Goal: Information Seeking & Learning: Learn about a topic

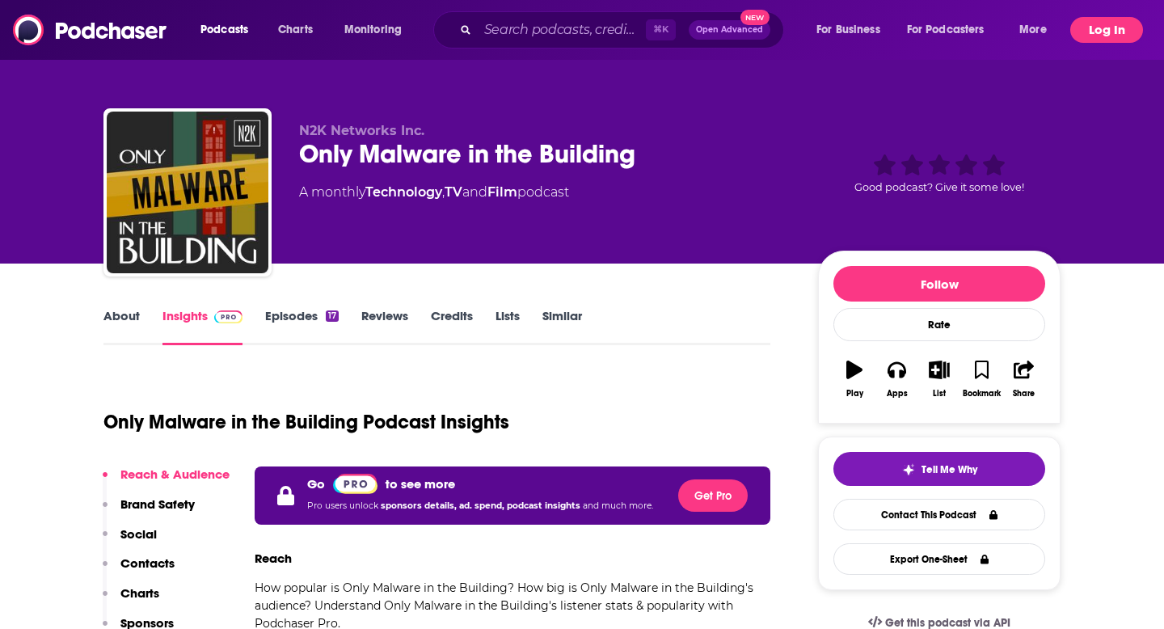
click at [1089, 36] on button "Log In" at bounding box center [1106, 30] width 73 height 26
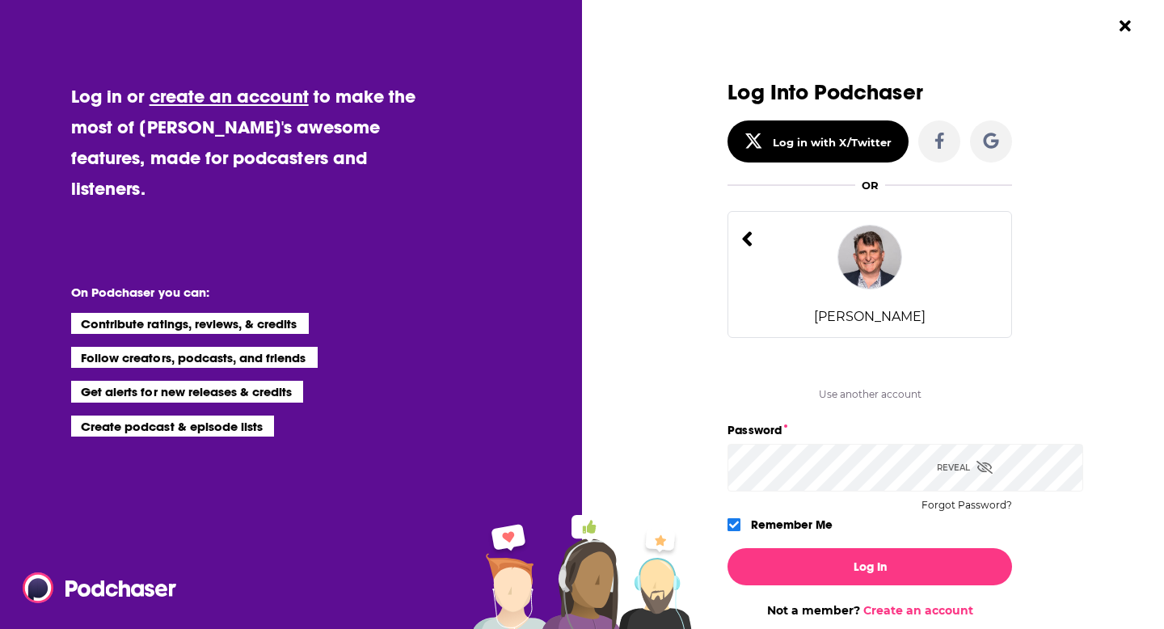
click at [993, 474] on icon "Dialog" at bounding box center [985, 467] width 16 height 13
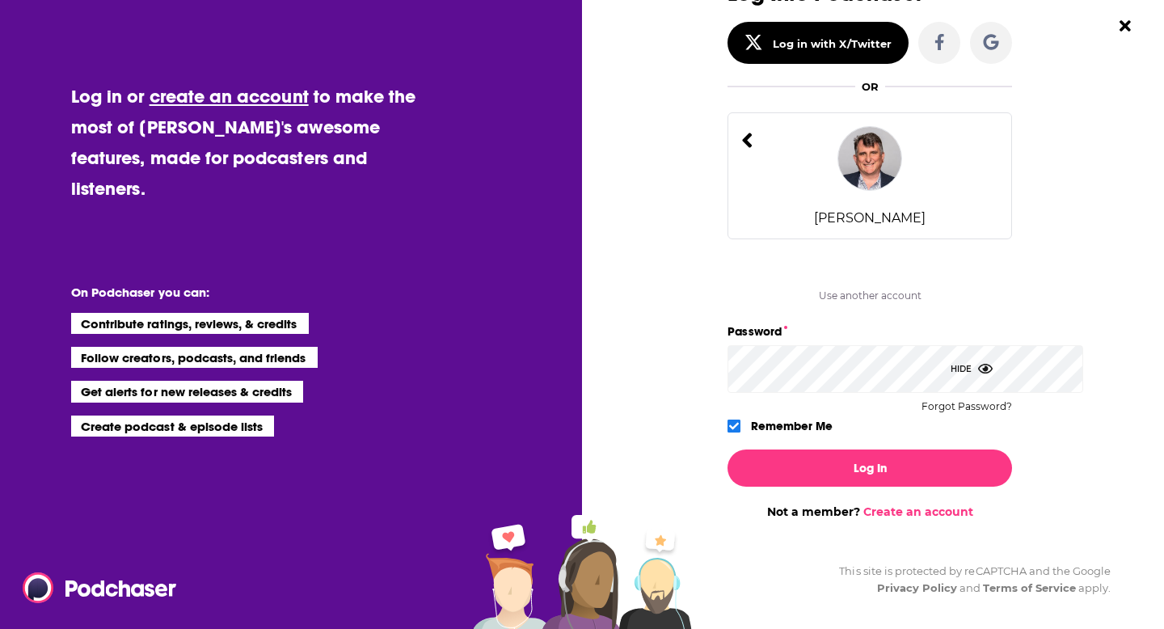
scroll to position [188, 0]
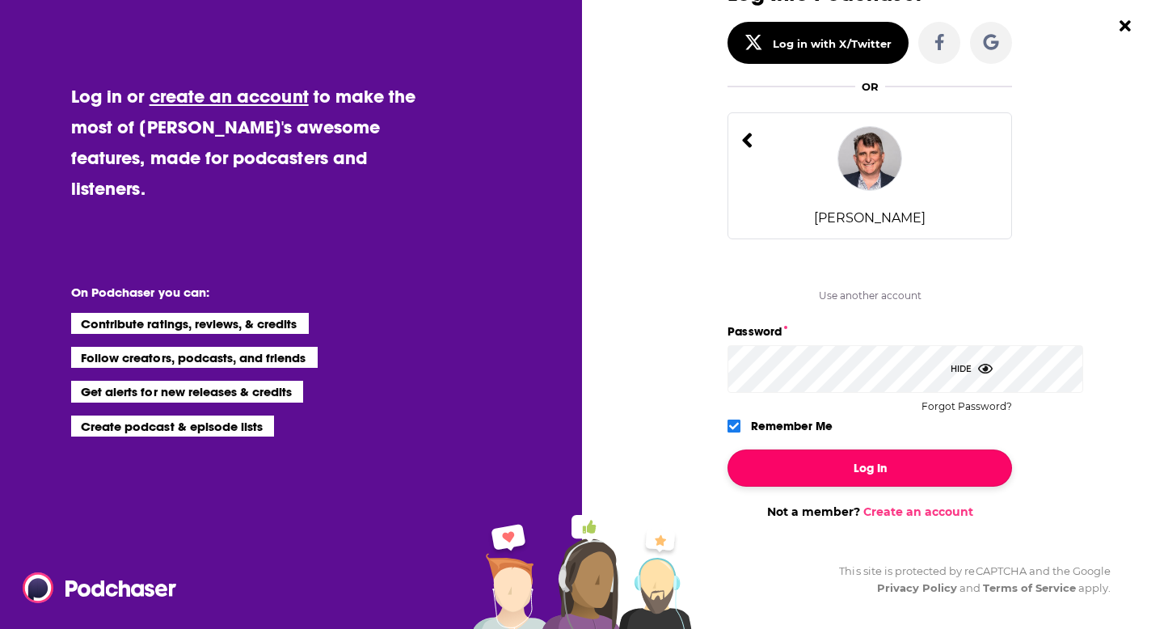
click at [869, 454] on button "Log In" at bounding box center [870, 467] width 285 height 37
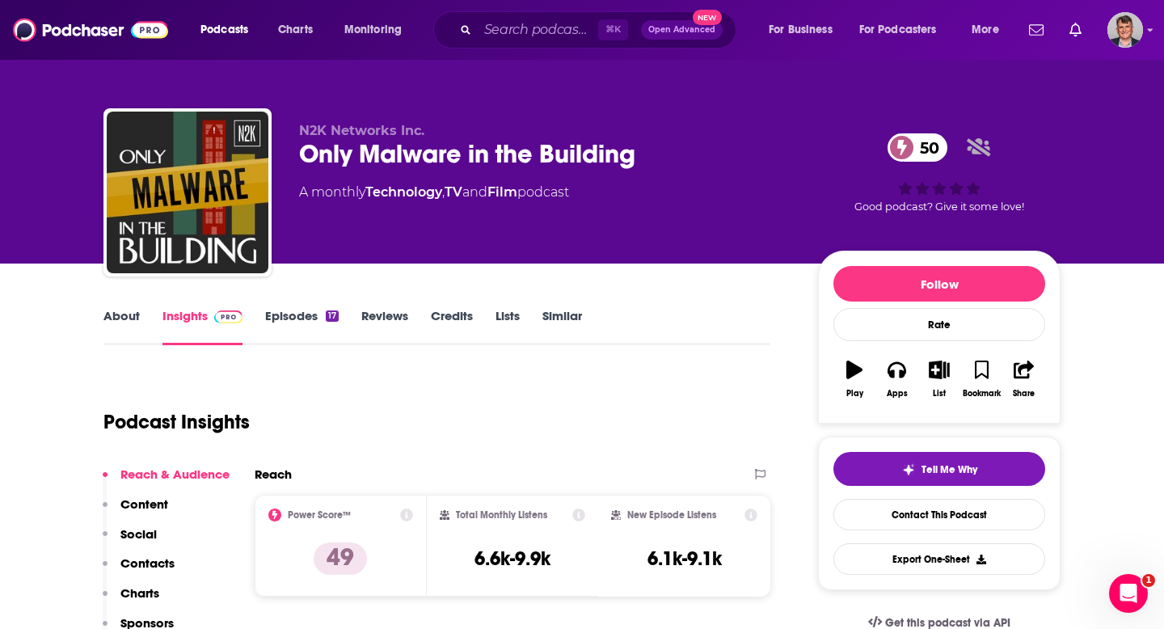
scroll to position [0, 0]
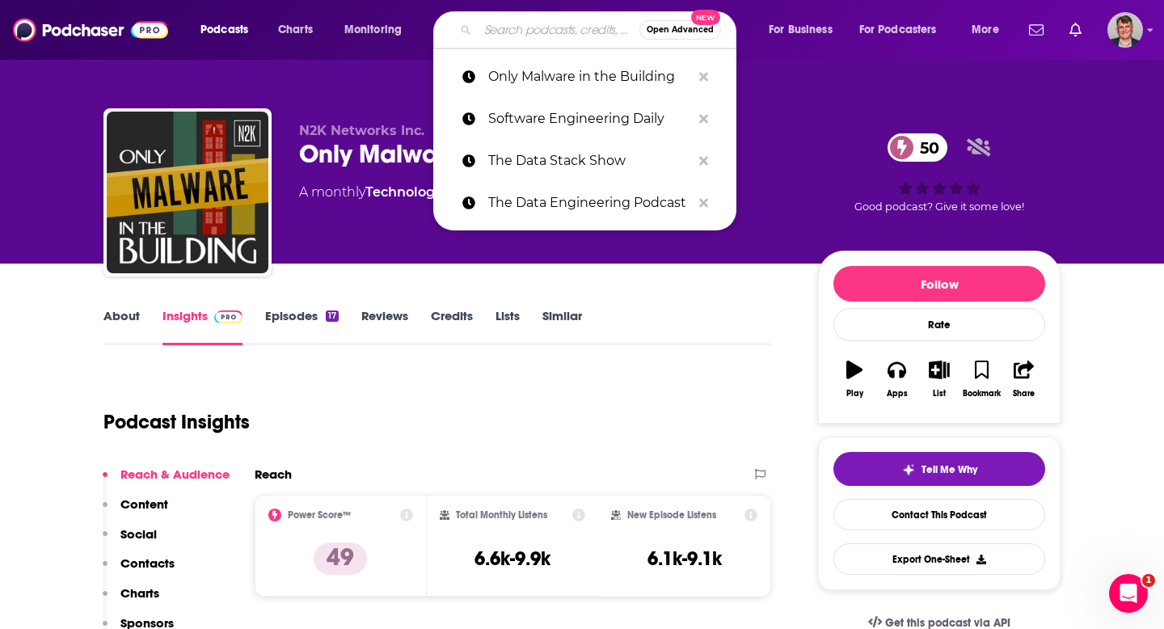
click at [576, 31] on input "Search podcasts, credits, & more..." at bounding box center [559, 30] width 162 height 26
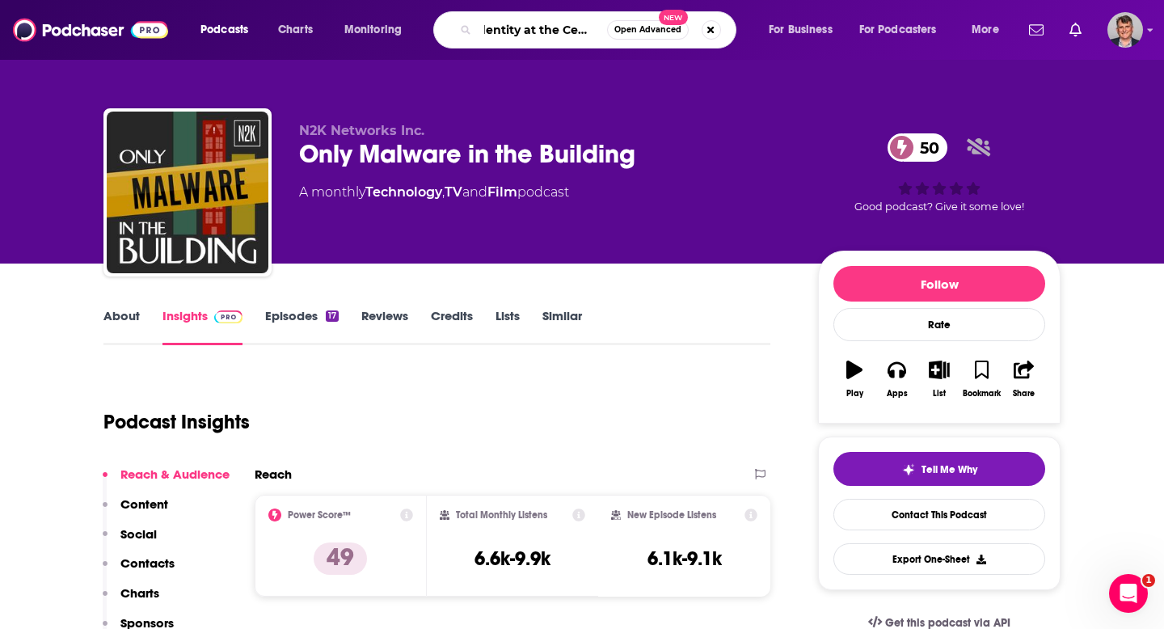
type input "Identity at the Center"
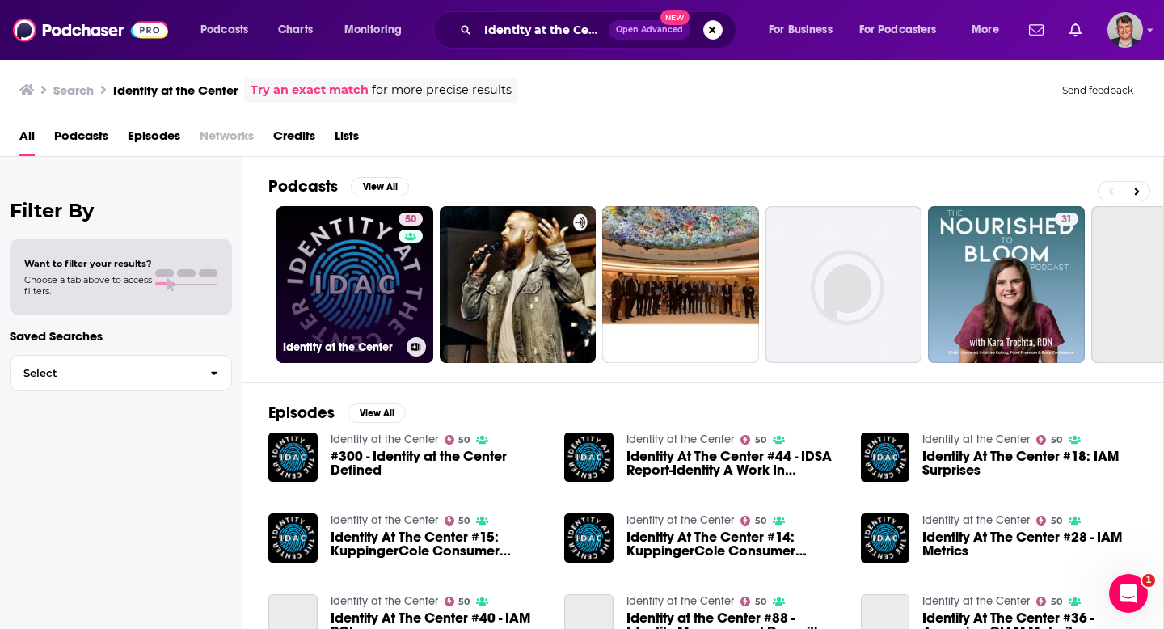
click at [427, 299] on link "50 Identity at the Center" at bounding box center [354, 284] width 157 height 157
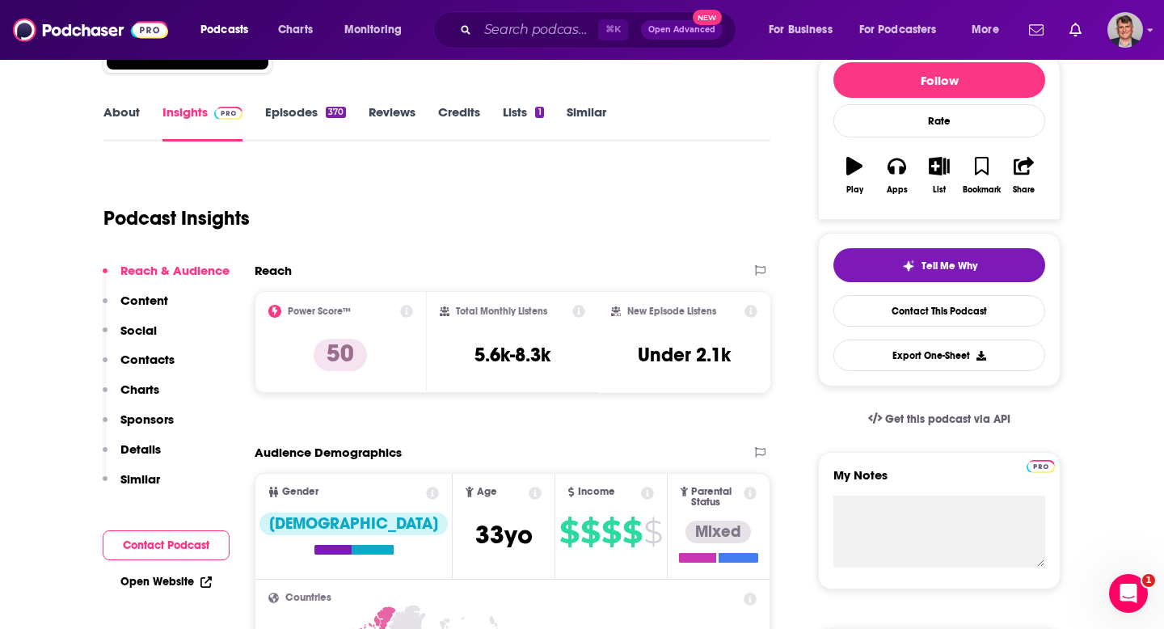
scroll to position [186, 0]
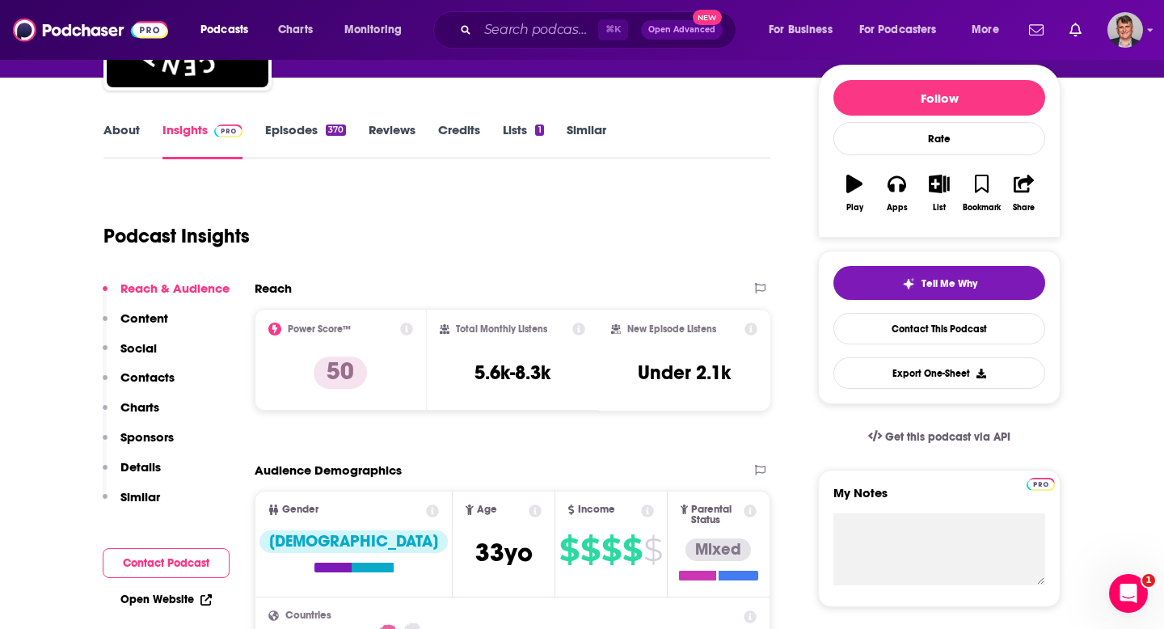
click at [103, 159] on link "About" at bounding box center [121, 140] width 36 height 37
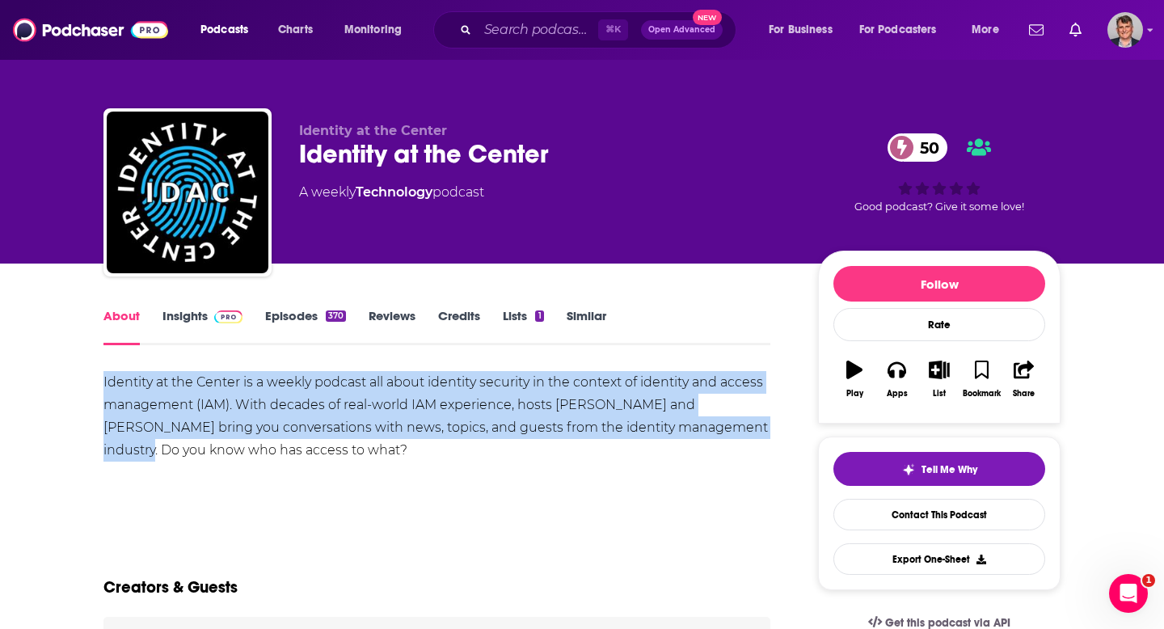
drag, startPoint x: 49, startPoint y: 449, endPoint x: 229, endPoint y: 518, distance: 193.2
click at [229, 462] on div "Identity at the Center is a weekly podcast all about identity security in the c…" at bounding box center [436, 416] width 667 height 91
copy div "Identity at the Center is a weekly podcast all about identity security in the c…"
click at [162, 345] on link "Insights" at bounding box center [202, 326] width 80 height 37
